Goal: Information Seeking & Learning: Learn about a topic

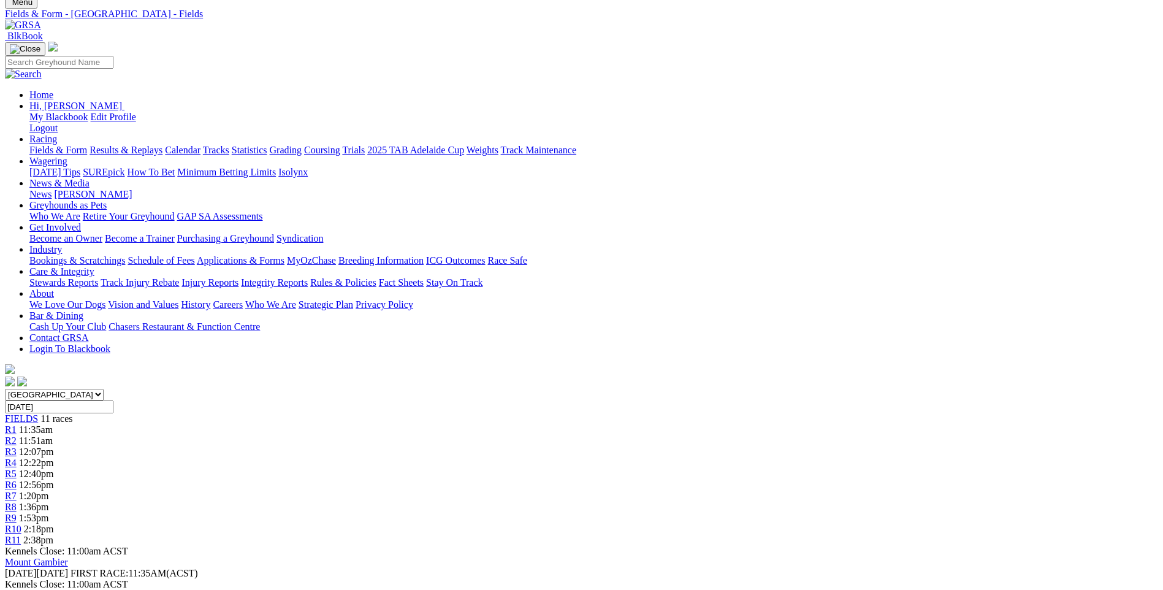
scroll to position [61, 0]
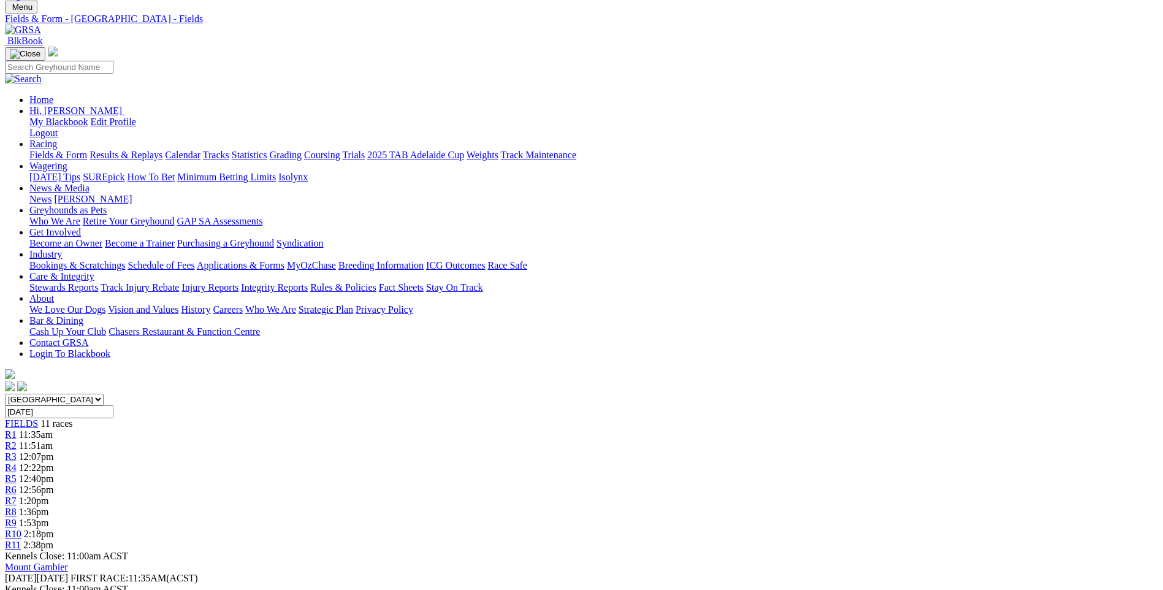
click at [21, 539] on span "R11" at bounding box center [13, 544] width 16 height 10
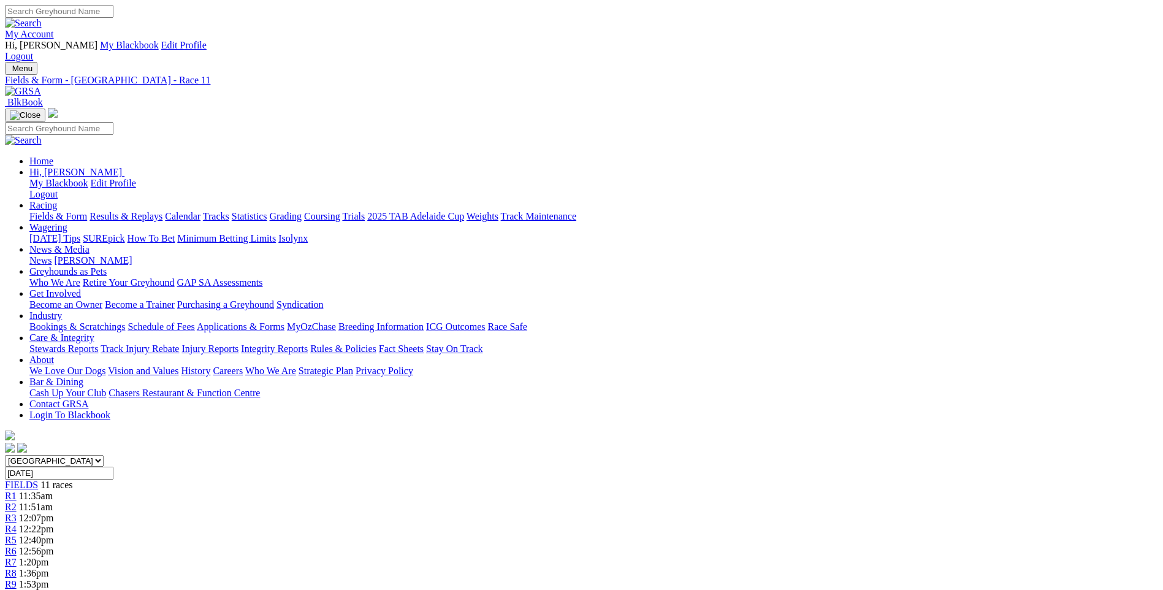
click at [17, 567] on span "R8" at bounding box center [11, 572] width 12 height 10
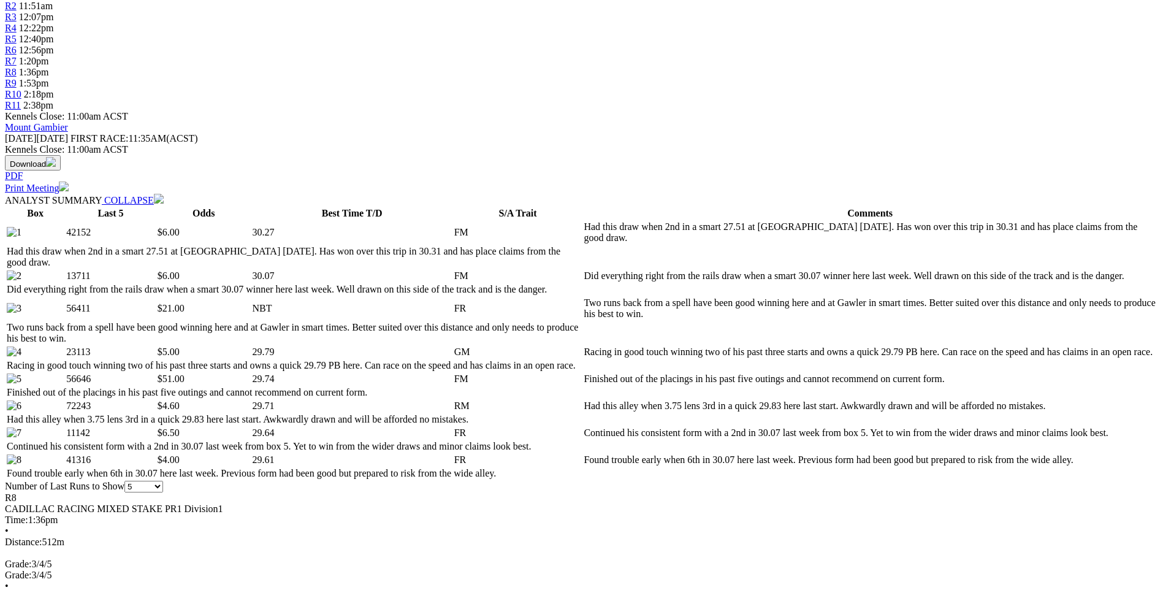
scroll to position [490, 0]
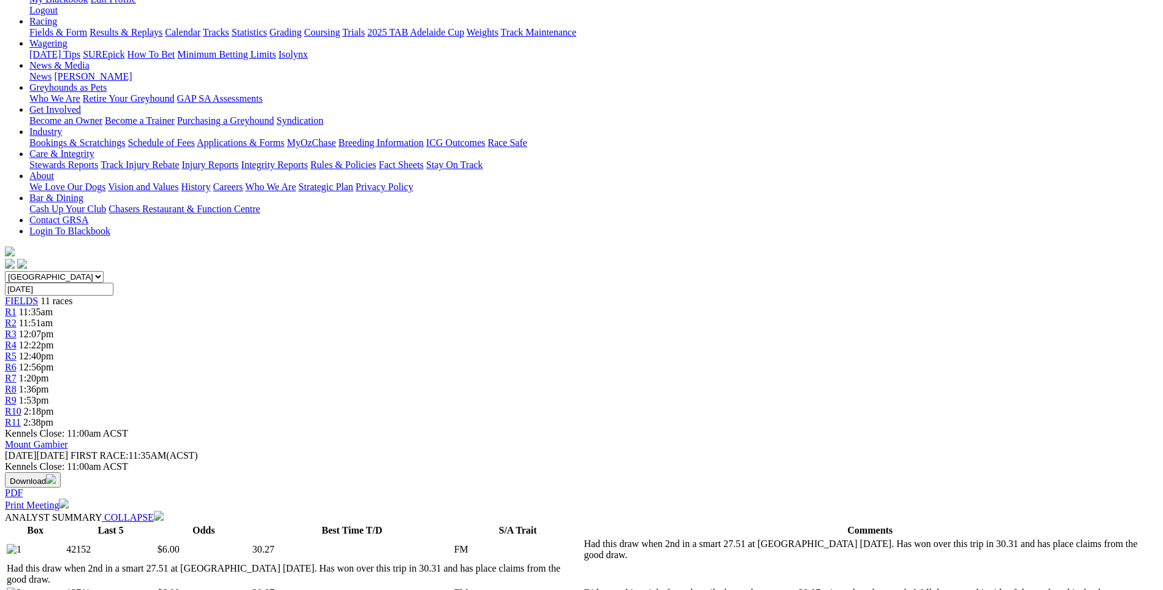
scroll to position [164, 0]
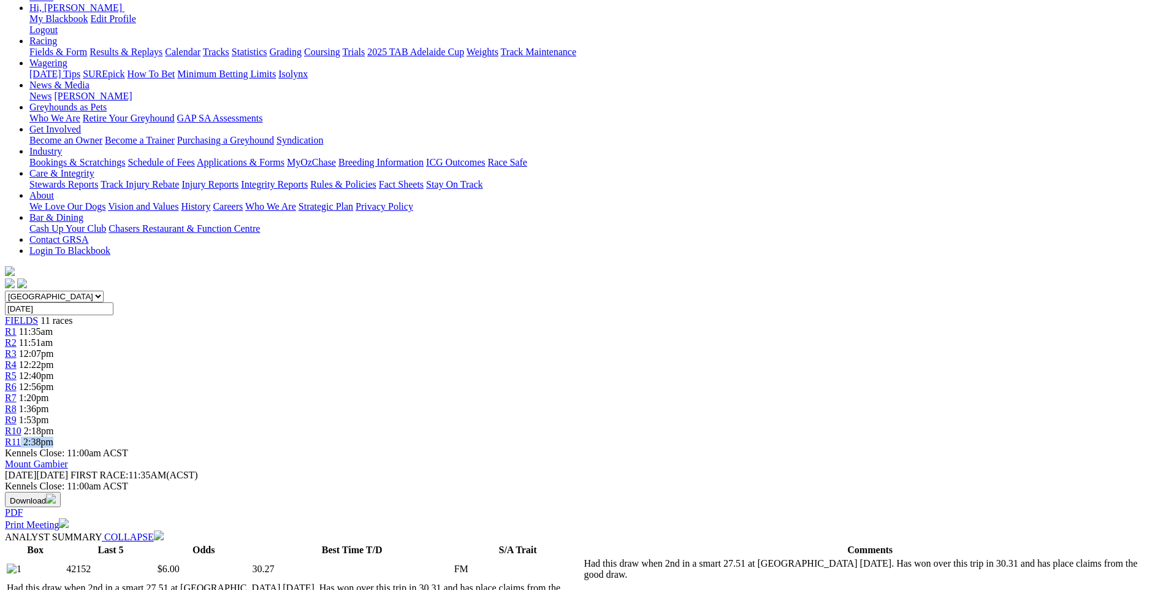
click at [939, 290] on div "South Australia New South Wales Northern Territory Queensland Tasmania Victoria…" at bounding box center [581, 368] width 1153 height 157
drag, startPoint x: 939, startPoint y: 7, endPoint x: 935, endPoint y: 19, distance: 12.6
click at [21, 436] on span "R11" at bounding box center [13, 441] width 16 height 10
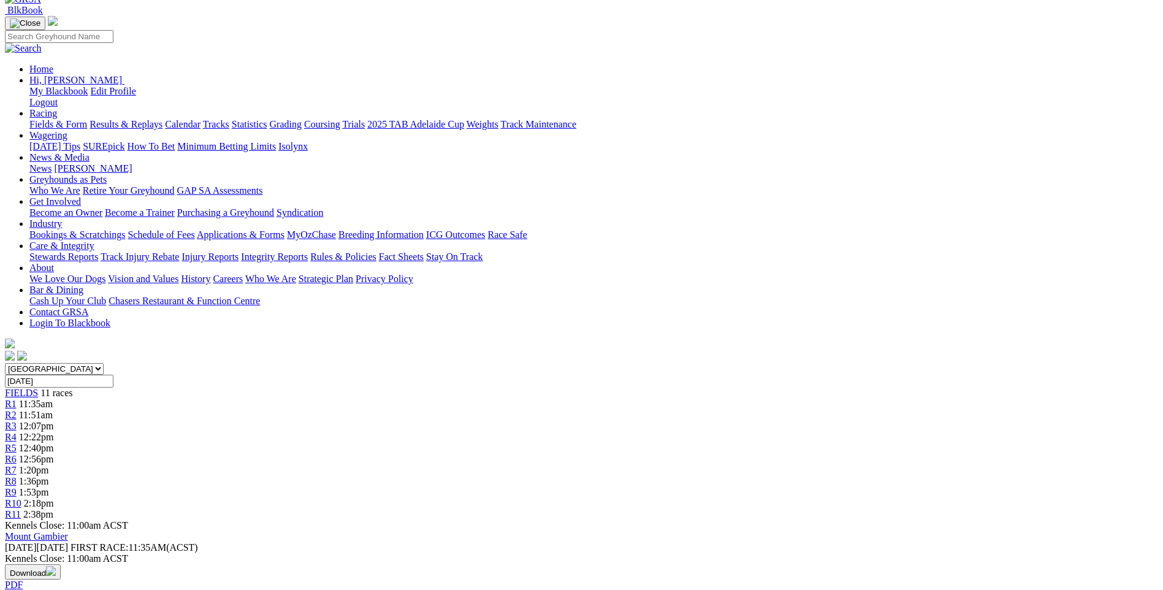
scroll to position [184, 0]
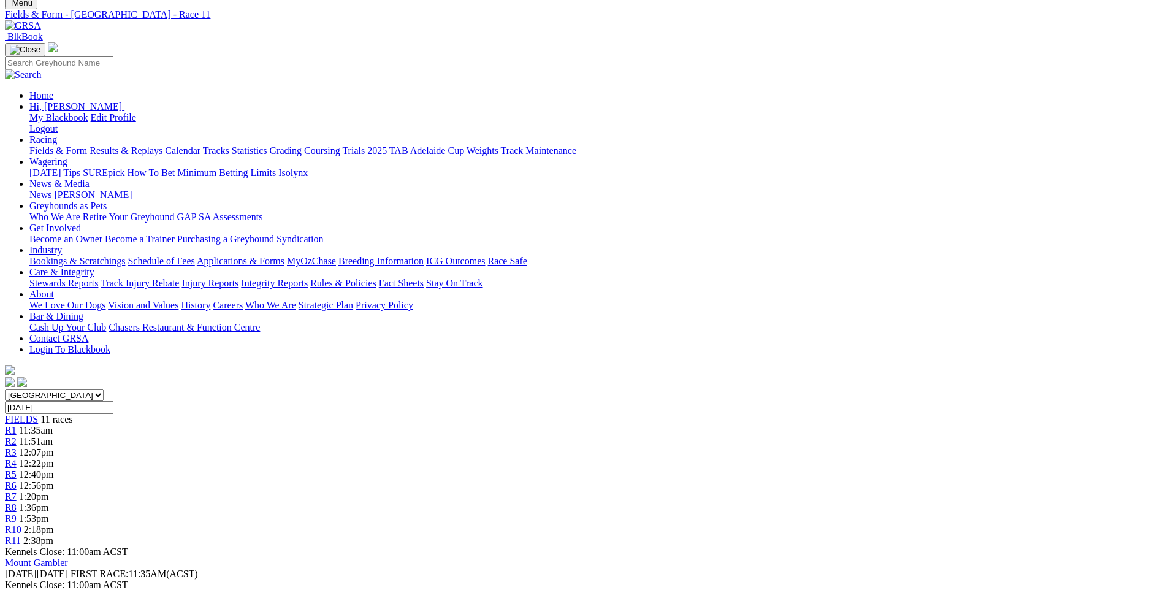
scroll to position [61, 0]
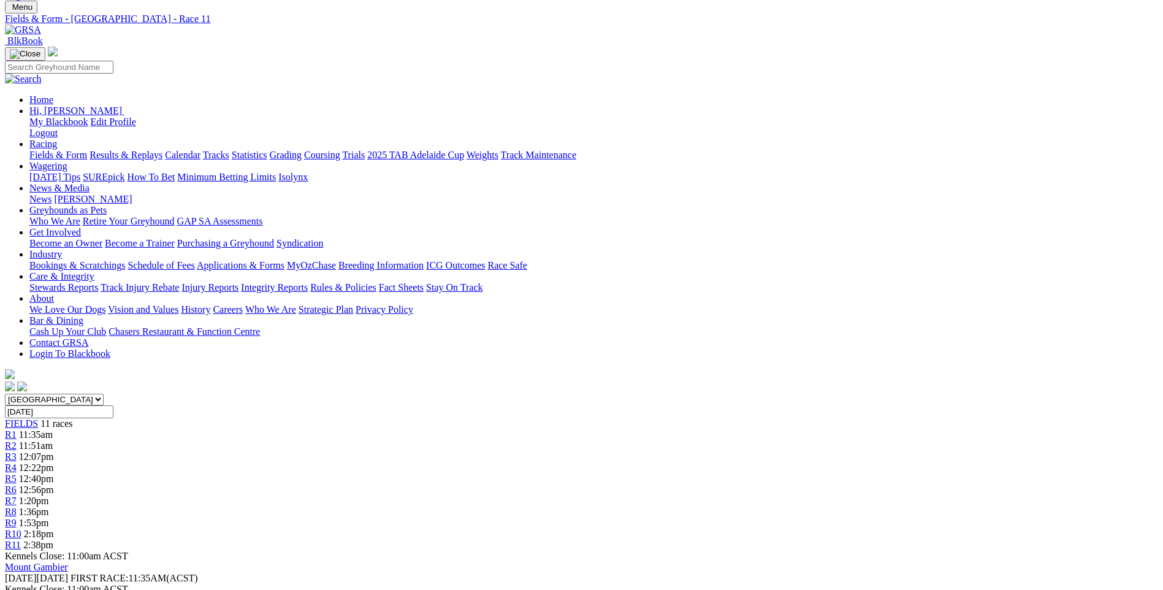
click at [17, 451] on span "R3" at bounding box center [11, 456] width 12 height 10
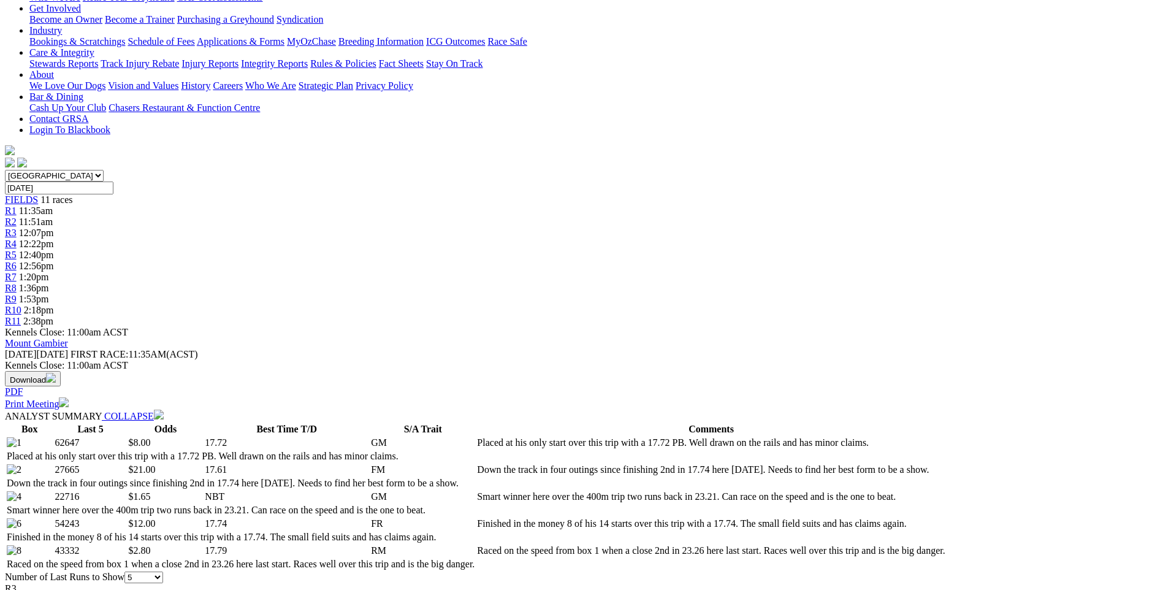
scroll to position [306, 0]
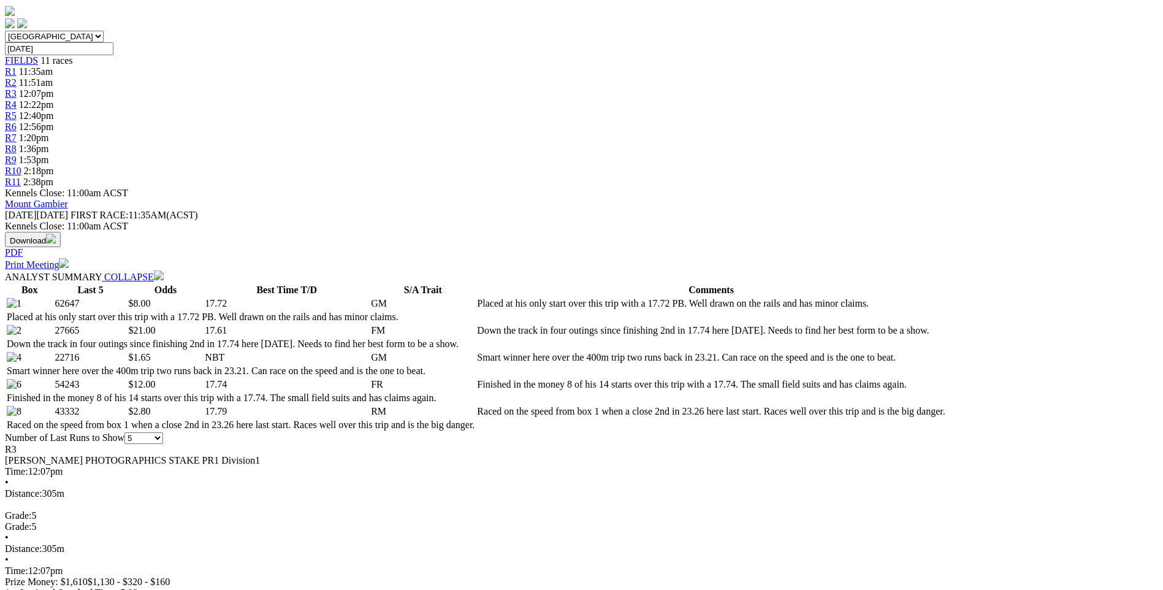
scroll to position [429, 0]
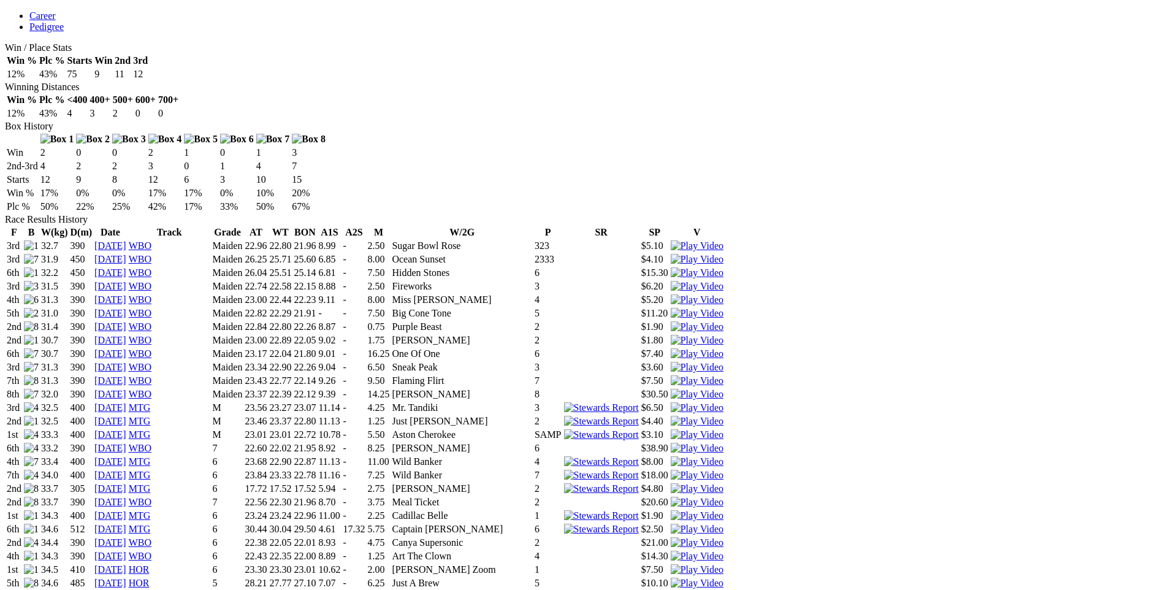
scroll to position [735, 0]
click at [723, 485] on img at bounding box center [696, 490] width 53 height 11
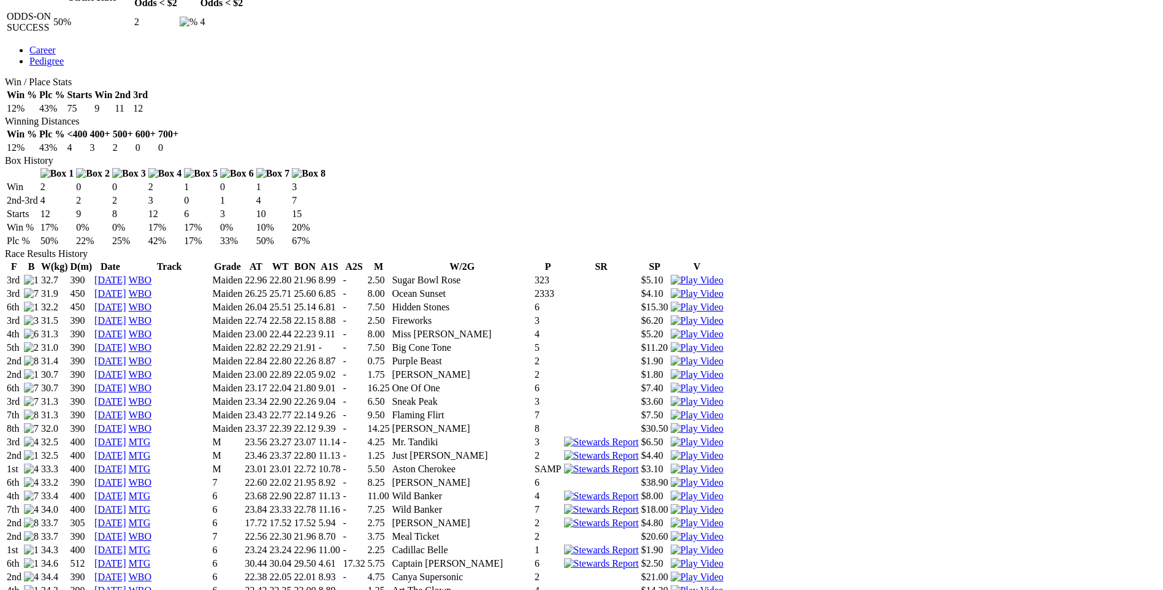
scroll to position [674, 0]
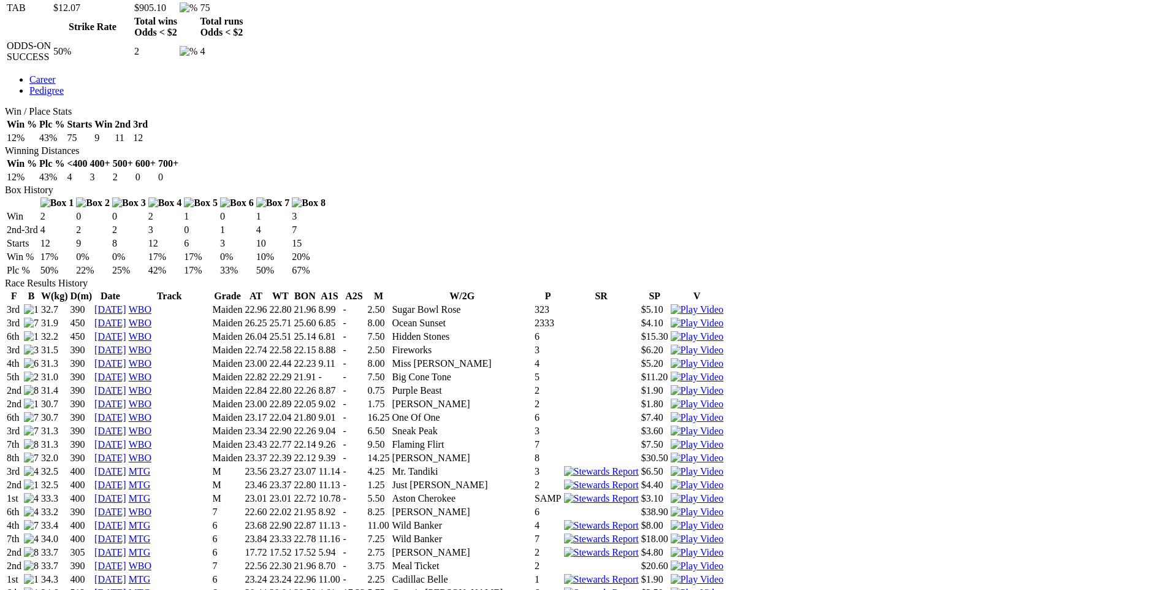
click at [126, 547] on link "26 Nov 23" at bounding box center [110, 552] width 32 height 10
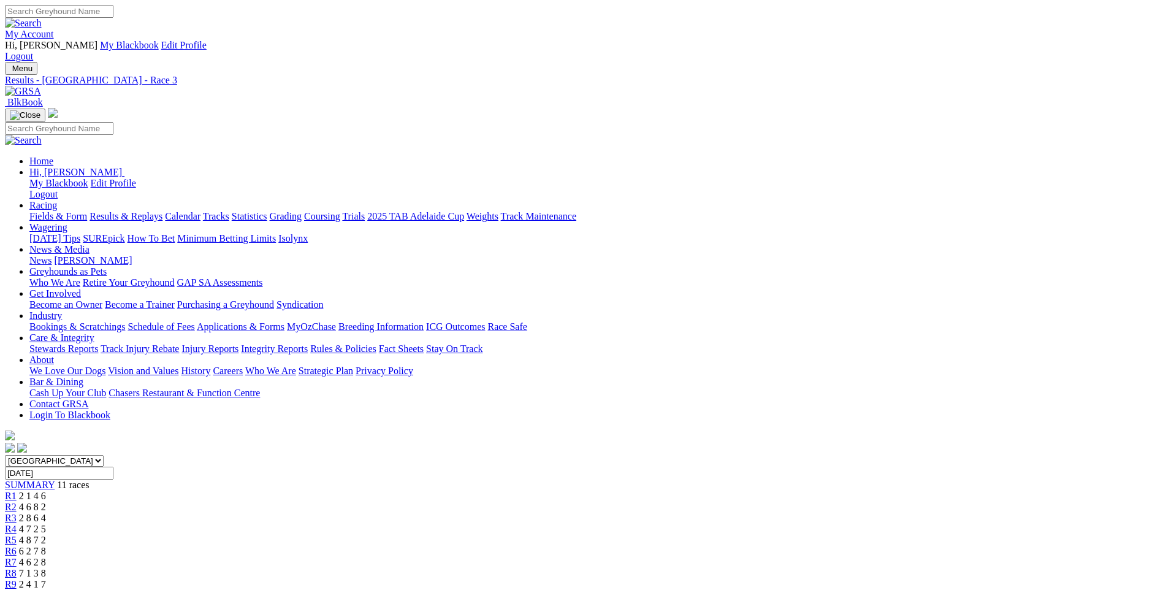
scroll to position [123, 0]
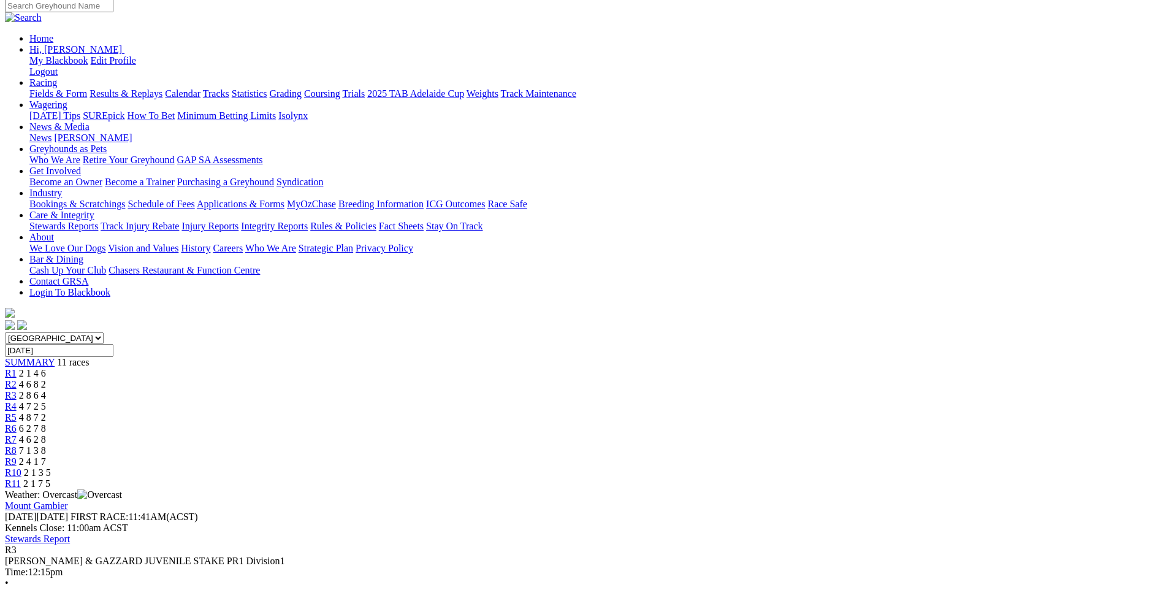
click at [313, 368] on div "R1 2 1 4 6" at bounding box center [581, 373] width 1153 height 11
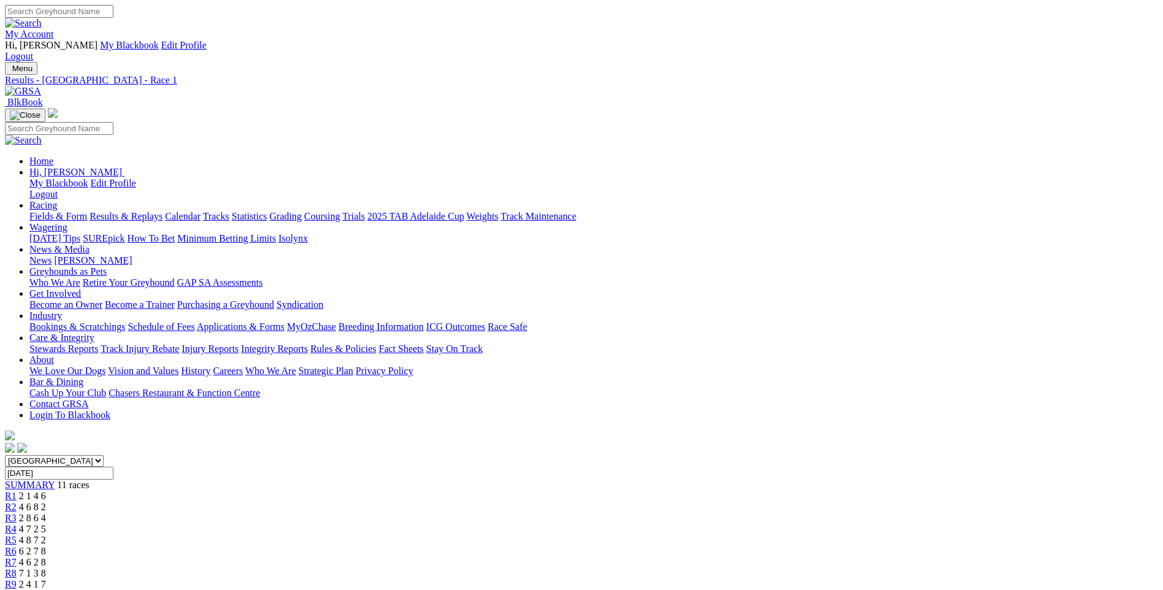
click at [376, 501] on div "R2 4 6 8 2" at bounding box center [581, 506] width 1153 height 11
click at [46, 512] on span "2 8 6 4" at bounding box center [32, 517] width 27 height 10
click at [17, 523] on span "R4" at bounding box center [11, 528] width 12 height 10
click at [17, 534] on span "R5" at bounding box center [11, 539] width 12 height 10
click at [17, 545] on span "R6" at bounding box center [11, 550] width 12 height 10
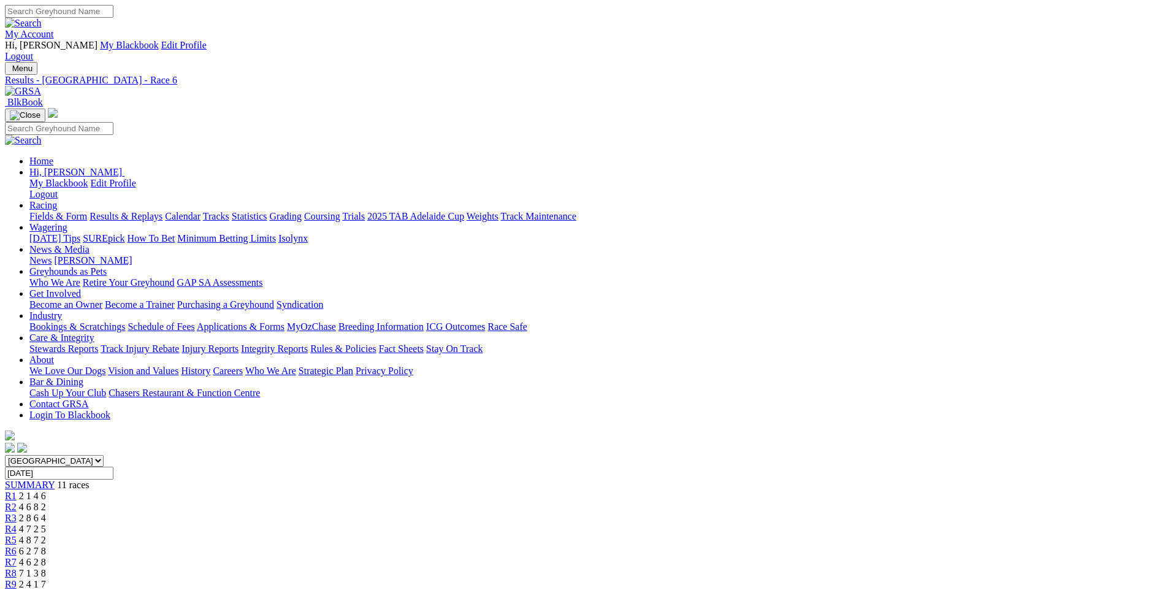
click at [17, 512] on span "R3" at bounding box center [11, 517] width 12 height 10
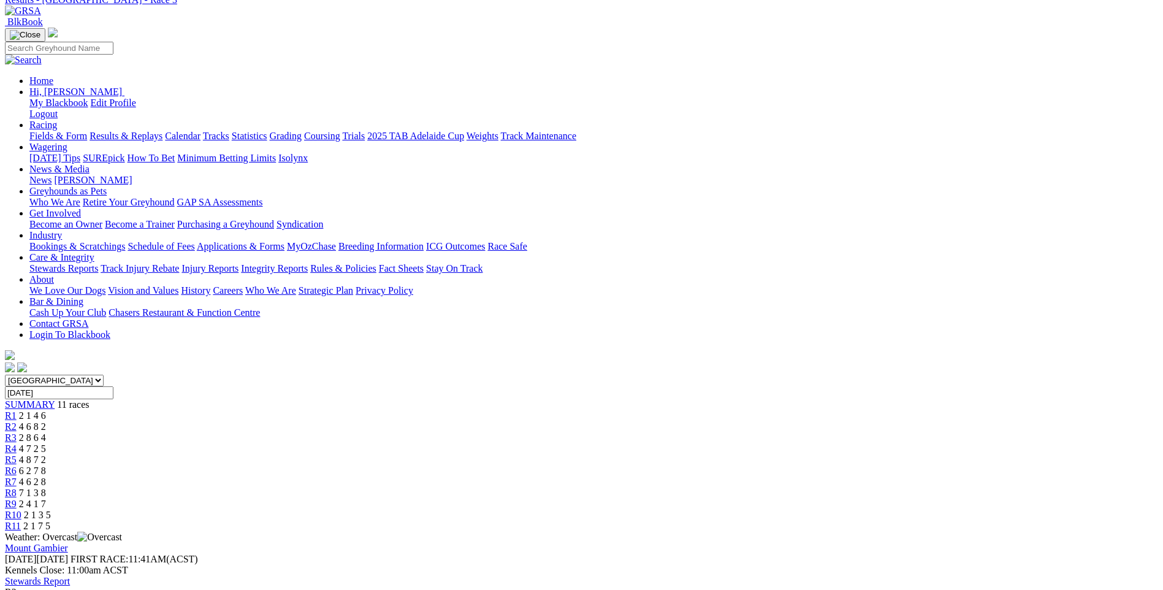
scroll to position [123, 0]
